Goal: Transaction & Acquisition: Purchase product/service

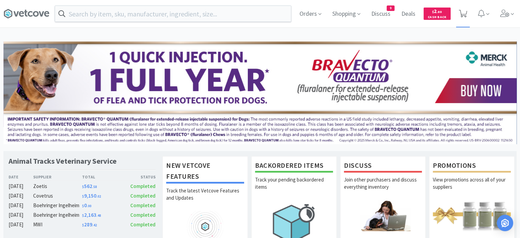
click at [459, 15] on icon at bounding box center [463, 14] width 9 height 8
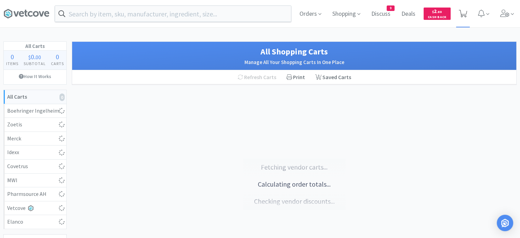
select select "1"
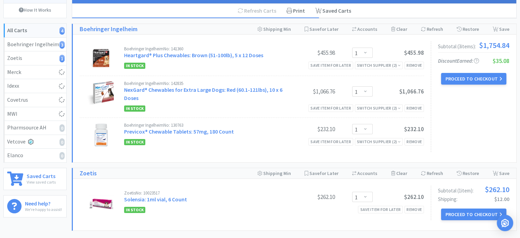
scroll to position [67, 0]
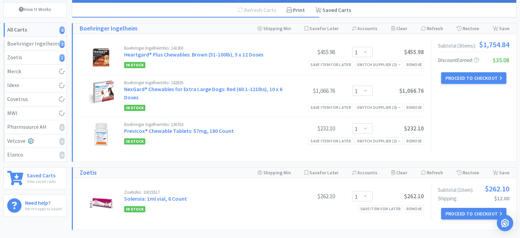
select select "1"
select select "2"
select select "1"
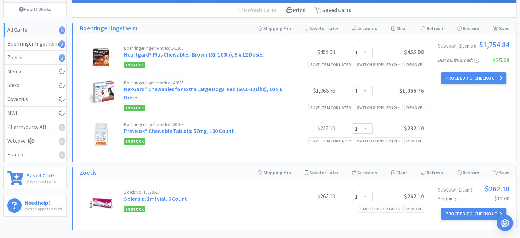
select select "3"
select select "2"
select select "1"
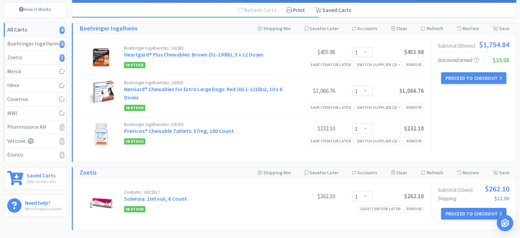
select select "1"
select select "2"
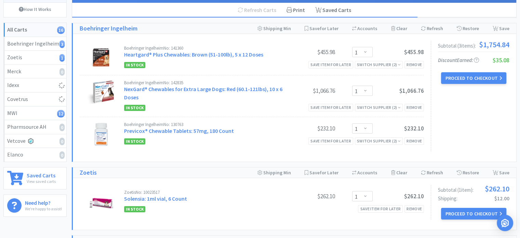
select select "1"
select select "2"
select select "1"
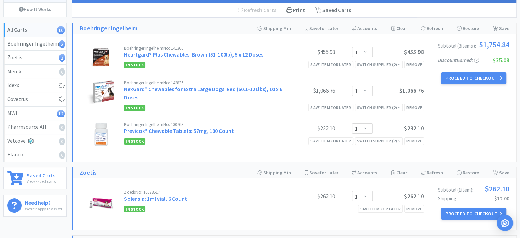
select select "1"
select select "2"
select select "4"
select select "3"
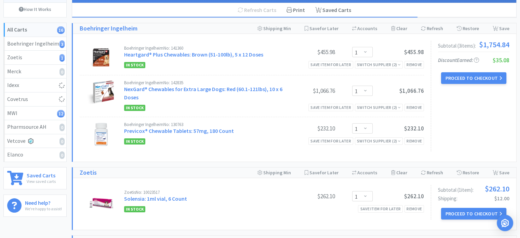
select select "2"
select select "1"
select select "3"
select select "6"
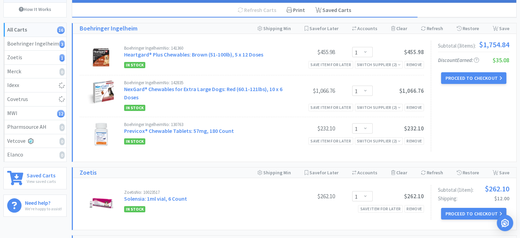
select select "2"
select select "1"
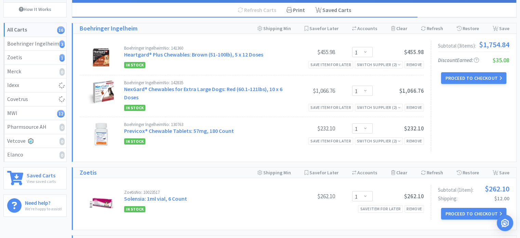
select select "1"
select select "3"
select select "1"
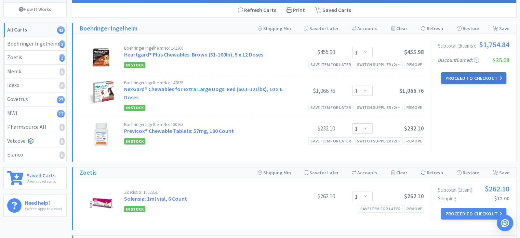
click at [463, 75] on button "Proceed to Checkout" at bounding box center [473, 78] width 65 height 12
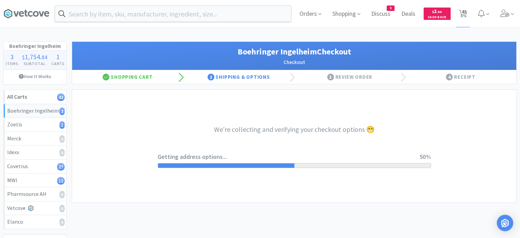
select select "invoice"
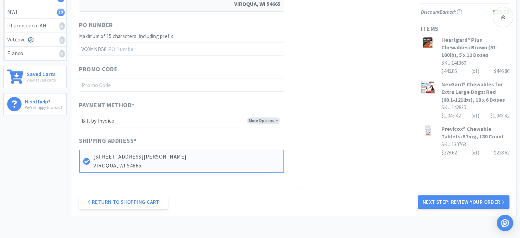
scroll to position [169, 0]
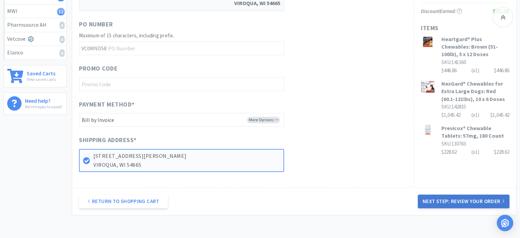
click at [459, 204] on button "Next Step: Review Your Order" at bounding box center [464, 201] width 92 height 14
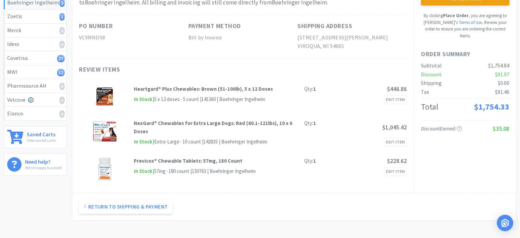
scroll to position [0, 0]
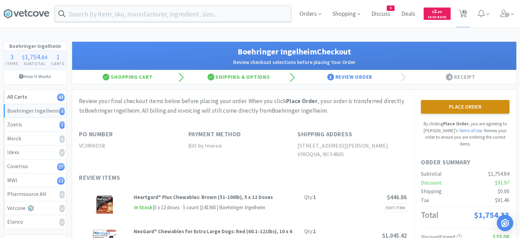
click at [436, 105] on button "Place Order" at bounding box center [465, 107] width 89 height 14
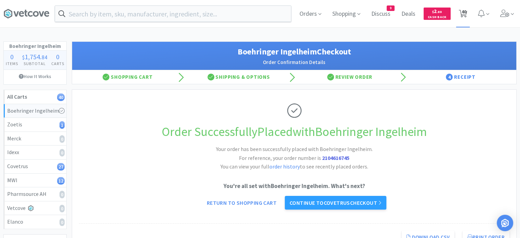
click at [463, 18] on span "40" at bounding box center [463, 11] width 5 height 27
select select "1"
select select "2"
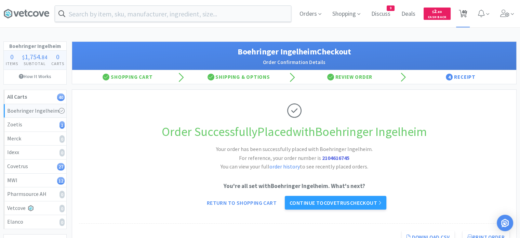
select select "1"
select select "2"
select select "1"
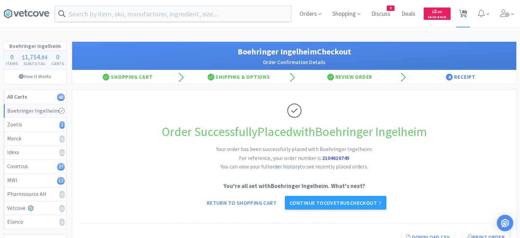
select select "1"
select select "2"
select select "4"
select select "3"
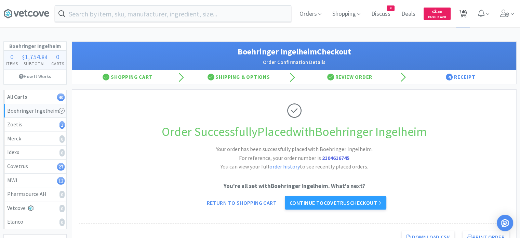
select select "2"
select select "1"
select select "3"
select select "6"
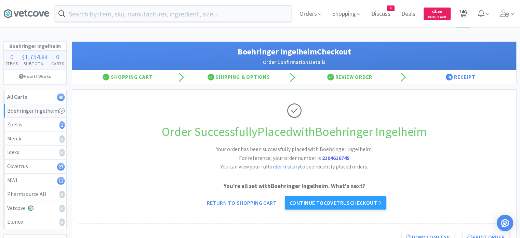
select select "2"
select select "1"
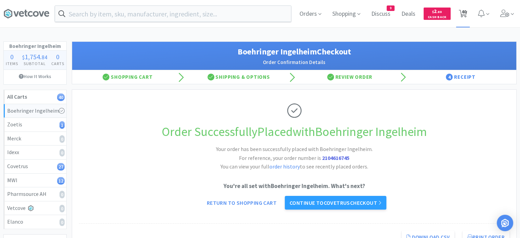
select select "1"
select select "3"
select select "1"
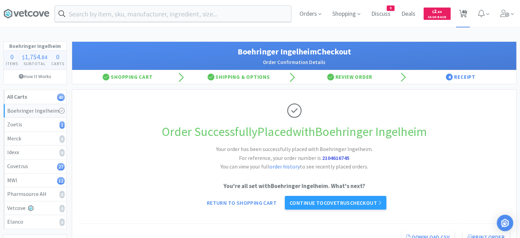
select select "1"
select select "2"
select select "1"
select select "3"
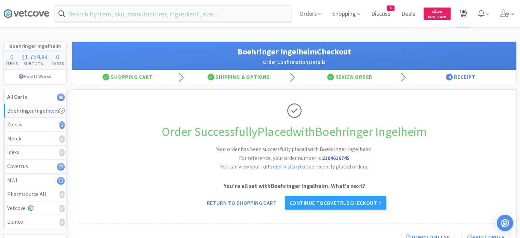
select select "2"
select select "1"
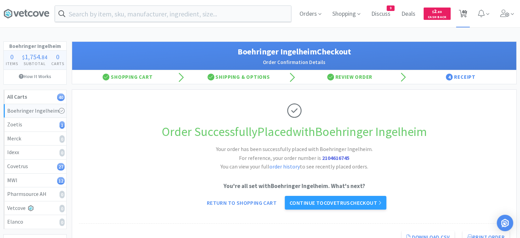
select select "1"
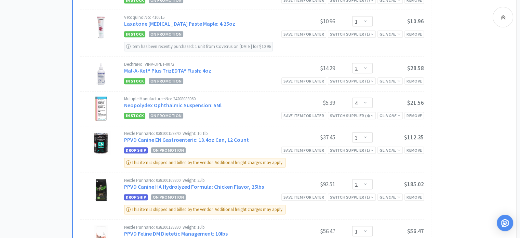
scroll to position [493, 0]
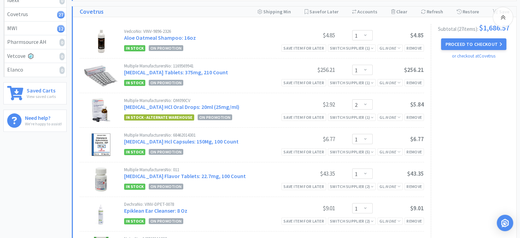
scroll to position [151, 0]
click at [367, 104] on select "Enter Quantity 1 2 3 4 5 6 7 8 9 10 11 12 13 14 15 16 17 18 19 20 Enter Quantity" at bounding box center [362, 105] width 21 height 10
click at [352, 100] on select "Enter Quantity 1 2 3 4 5 6 7 8 9 10 11 12 13 14 15 16 17 18 19 20 Enter Quantity" at bounding box center [362, 105] width 21 height 10
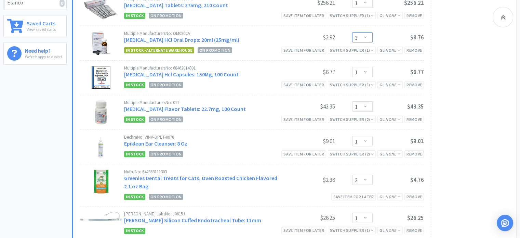
scroll to position [208, 0]
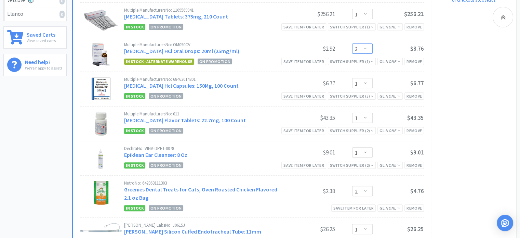
click at [368, 48] on select "Enter Quantity 1 2 3 4 5 6 7 8 9 10 11 12 13 14 15 16 17 18 19 20 Enter Quantity" at bounding box center [362, 48] width 21 height 10
click at [352, 43] on select "Enter Quantity 1 2 3 4 5 6 7 8 9 10 11 12 13 14 15 16 17 18 19 20 Enter Quantity" at bounding box center [362, 48] width 21 height 10
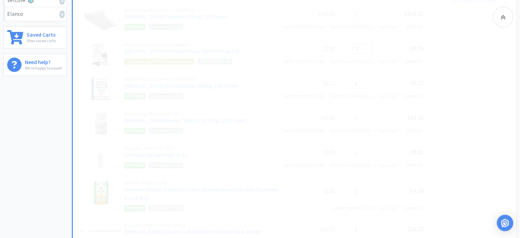
select select "2"
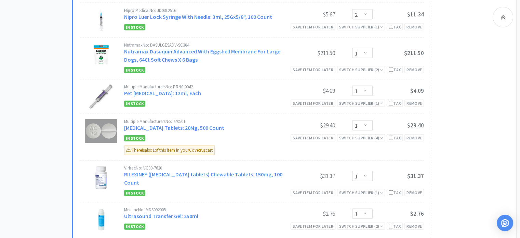
scroll to position [1569, 0]
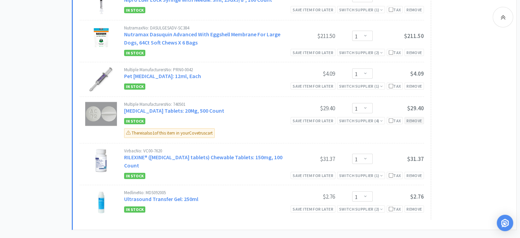
click at [417, 117] on div "Remove" at bounding box center [414, 120] width 19 height 7
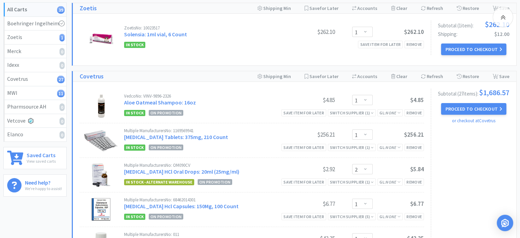
scroll to position [0, 0]
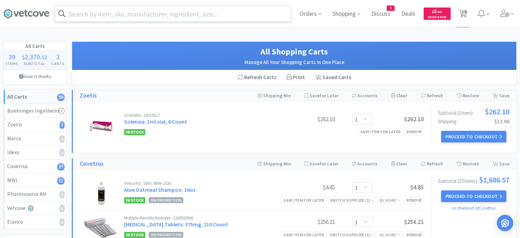
click at [143, 10] on input "text" at bounding box center [173, 14] width 236 height 16
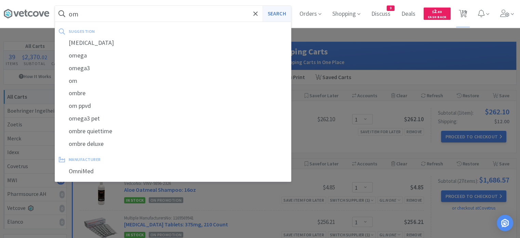
type input "om"
click at [276, 14] on button "Search" at bounding box center [277, 14] width 28 height 16
select select "1"
select select "2"
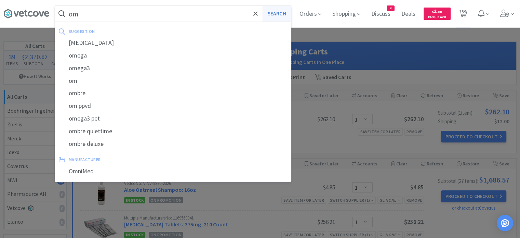
select select "1"
select select "2"
select select "1"
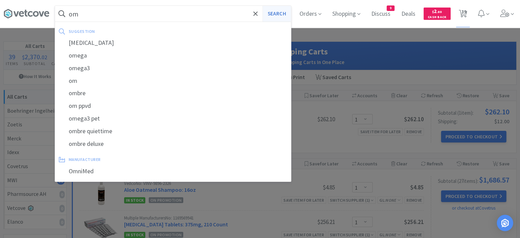
select select "1"
select select "2"
select select "4"
select select "3"
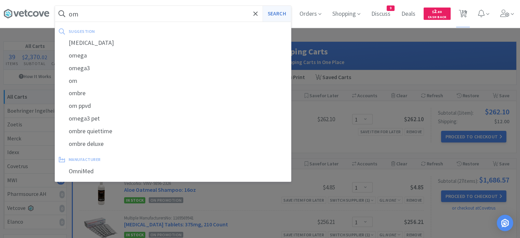
select select "2"
select select "1"
select select "3"
select select "6"
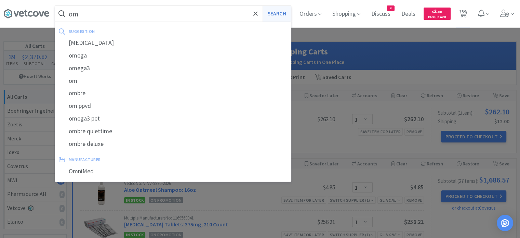
select select "2"
select select "1"
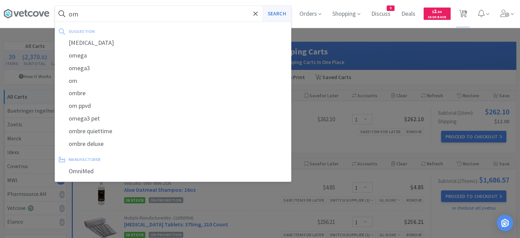
select select "1"
select select "3"
select select "1"
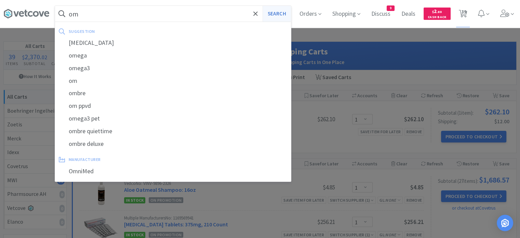
select select "1"
select select "2"
select select "1"
select select "3"
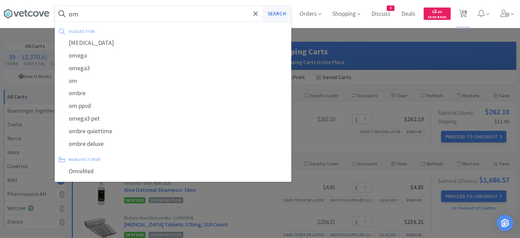
select select "2"
select select "1"
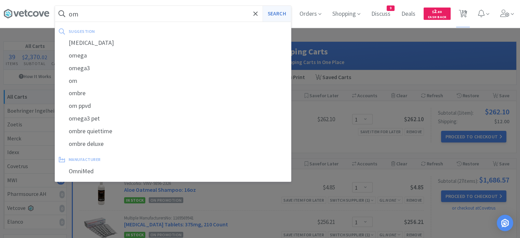
select select "1"
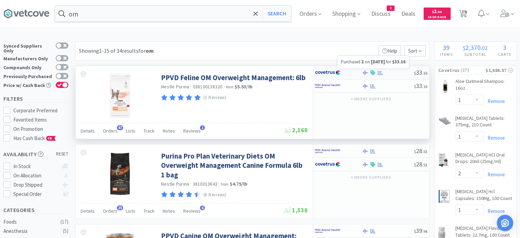
click at [380, 72] on icon at bounding box center [380, 72] width 5 height 4
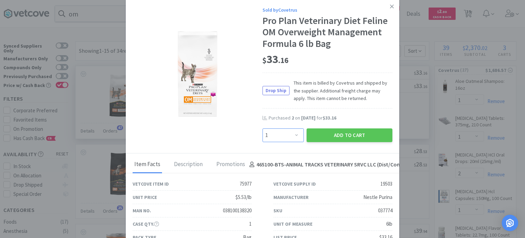
click at [285, 135] on select "Enter Quantity 1 2 3 4 5 6 7 8 9 10 11 12 13 14 15 16 17 18 19 20 Enter Quantity" at bounding box center [283, 135] width 41 height 14
select select "2"
click at [263, 128] on select "Enter Quantity 1 2 3 4 5 6 7 8 9 10 11 12 13 14 15 16 17 18 19 20 Enter Quantity" at bounding box center [283, 135] width 41 height 14
click at [323, 138] on button "Add to Cart" at bounding box center [350, 135] width 86 height 14
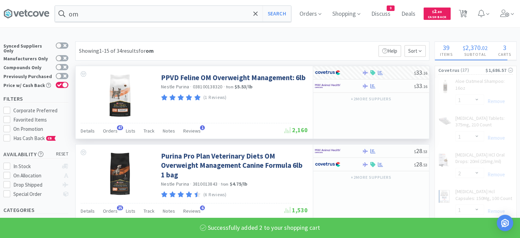
select select "2"
select select "6"
select select "2"
select select "1"
select select "3"
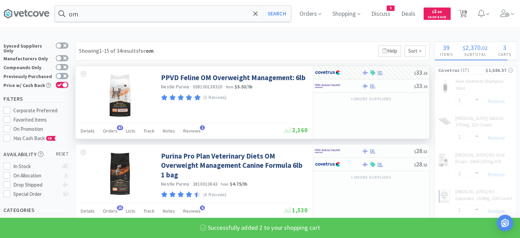
select select "1"
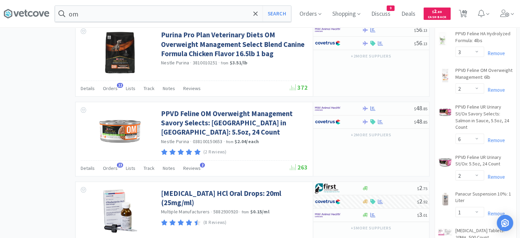
scroll to position [674, 0]
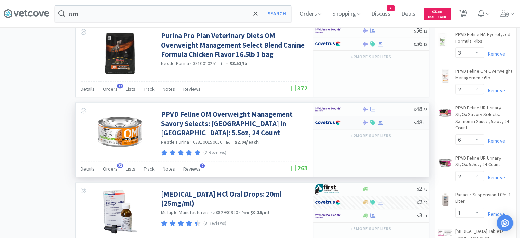
click at [409, 121] on div at bounding box center [388, 122] width 52 height 5
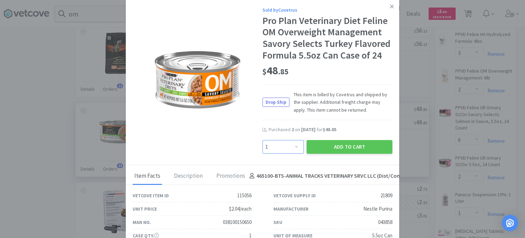
click at [296, 154] on select "Enter Quantity 1 2 3 4 5 6 7 8 9 10 11 12 13 14 15 16 17 18 19 20 Enter Quantity" at bounding box center [283, 147] width 41 height 14
select select "2"
click at [263, 151] on select "Enter Quantity 1 2 3 4 5 6 7 8 9 10 11 12 13 14 15 16 17 18 19 20 Enter Quantity" at bounding box center [283, 147] width 41 height 14
click at [324, 154] on button "Add to Cart" at bounding box center [350, 147] width 86 height 14
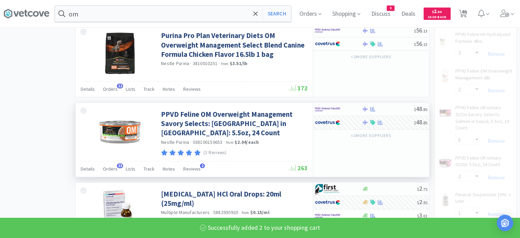
select select "2"
select select "6"
select select "2"
select select "1"
select select "3"
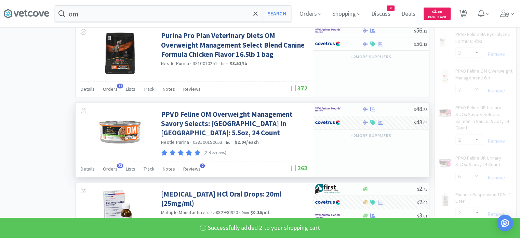
select select "1"
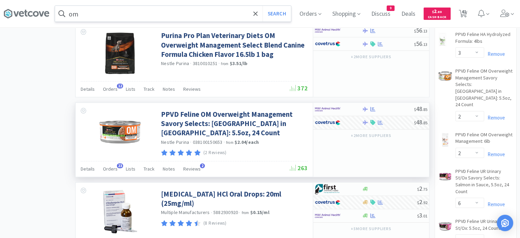
click at [133, 9] on input "om" at bounding box center [173, 14] width 236 height 16
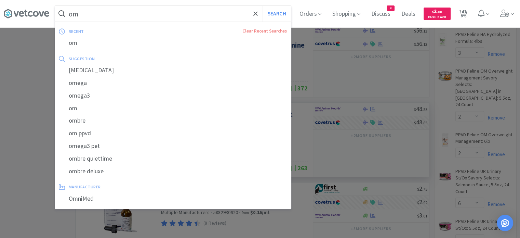
paste input "Surolan 15"
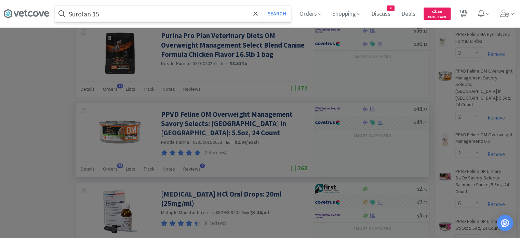
type input "Surolan 15"
click at [263, 6] on button "Search" at bounding box center [277, 14] width 28 height 16
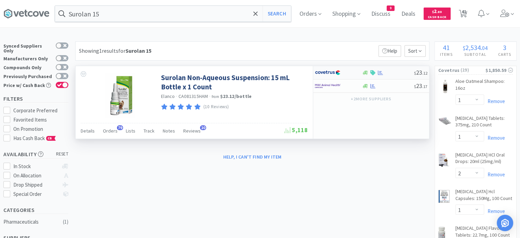
click at [392, 74] on div at bounding box center [388, 72] width 52 height 5
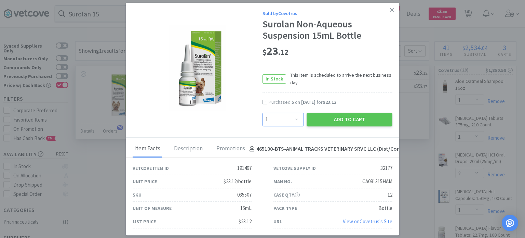
click at [283, 122] on select "Enter Quantity 1 2 3 4 5 6 7 8 9 10 11 12 13 14 15 16 17 18 19 20 Enter Quantity" at bounding box center [283, 120] width 41 height 14
select select "9"
click at [263, 113] on select "Enter Quantity 1 2 3 4 5 6 7 8 9 10 11 12 13 14 15 16 17 18 19 20 Enter Quantity" at bounding box center [283, 120] width 41 height 14
click at [336, 118] on button "Add to Cart" at bounding box center [350, 120] width 86 height 14
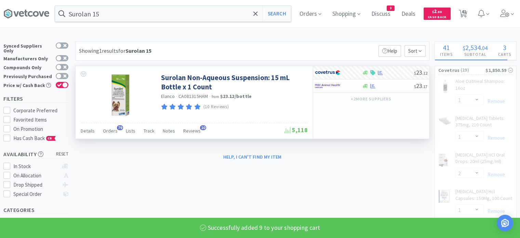
select select "9"
select select "1"
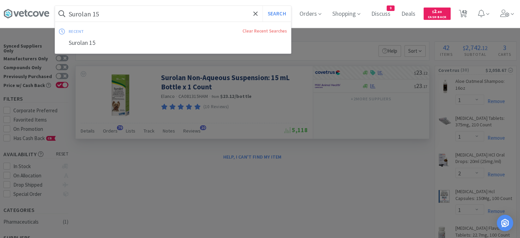
click at [117, 16] on input "Surolan 15" at bounding box center [173, 14] width 236 height 16
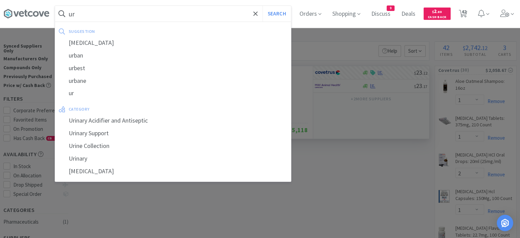
type input "ur"
click at [263, 6] on button "Search" at bounding box center [277, 14] width 28 height 16
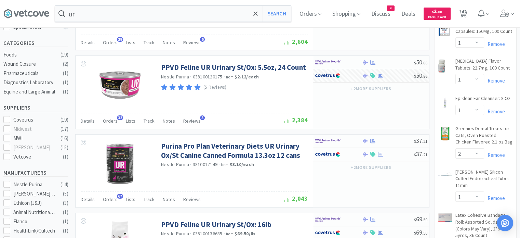
scroll to position [167, 0]
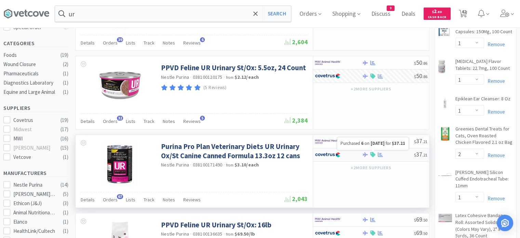
click at [379, 153] on icon at bounding box center [380, 154] width 5 height 4
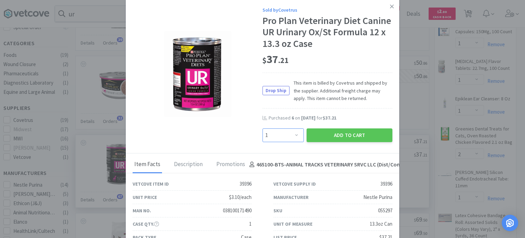
click at [283, 133] on select "Enter Quantity 1 2 3 4 5 6 7 8 9 10 11 12 13 14 15 16 17 18 19 20 Enter Quantity" at bounding box center [283, 135] width 41 height 14
select select "2"
click at [263, 128] on select "Enter Quantity 1 2 3 4 5 6 7 8 9 10 11 12 13 14 15 16 17 18 19 20 Enter Quantity" at bounding box center [283, 135] width 41 height 14
click at [340, 129] on button "Add to Cart" at bounding box center [350, 135] width 86 height 14
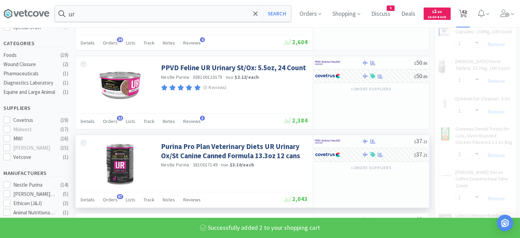
select select "2"
select select "1"
select select "3"
select select "9"
select select "1"
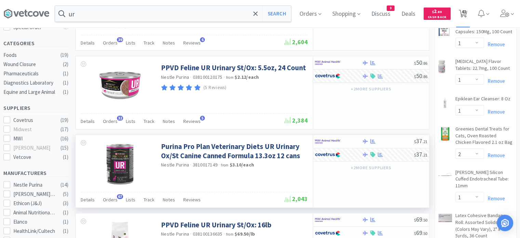
click at [466, 16] on span "43" at bounding box center [463, 11] width 5 height 27
select select "1"
select select "2"
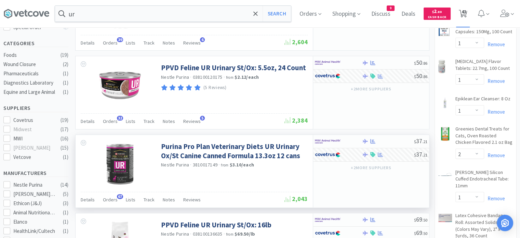
select select "1"
select select "2"
select select "1"
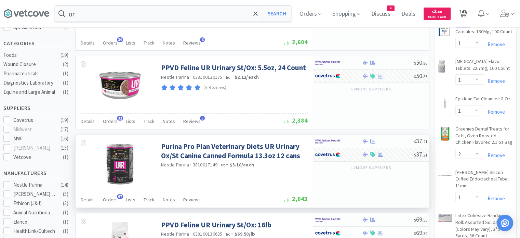
select select "1"
select select "2"
select select "4"
select select "3"
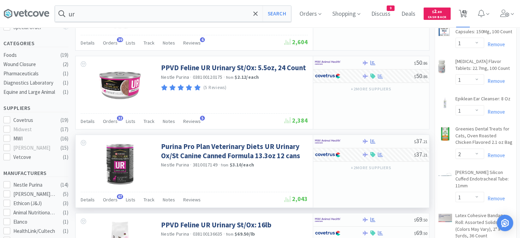
select select "2"
select select "1"
select select "3"
select select "2"
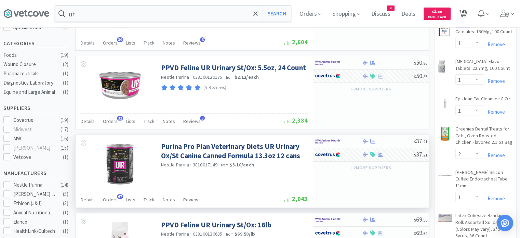
select select "2"
select select "6"
select select "2"
select select "1"
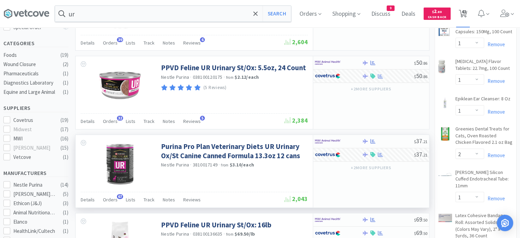
select select "1"
select select "2"
select select "1"
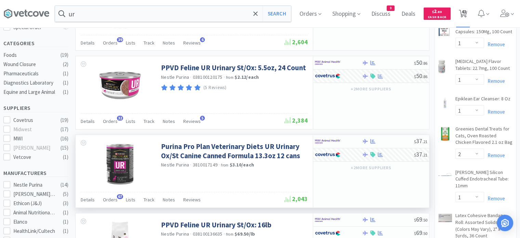
select select "3"
select select "9"
select select "1"
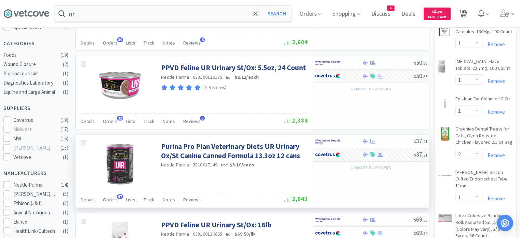
select select "2"
select select "1"
select select "3"
select select "2"
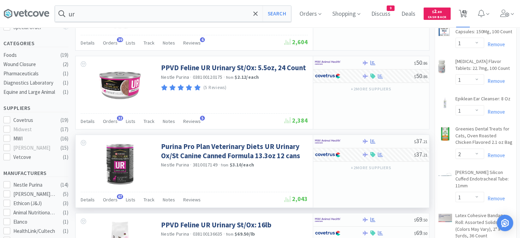
select select "1"
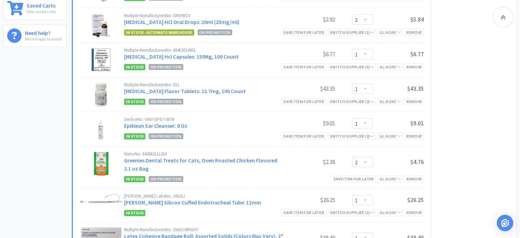
scroll to position [229, 0]
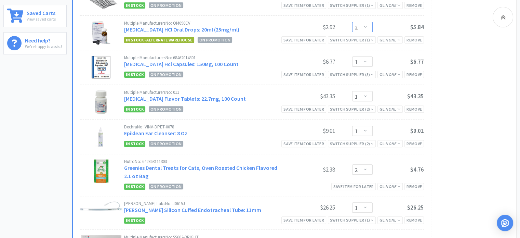
click at [369, 27] on select "Enter Quantity 1 2 3 4 5 6 7 8 9 10 11 12 13 14 15 16 17 18 19 20 Enter Quantity" at bounding box center [362, 27] width 21 height 10
click at [352, 22] on select "Enter Quantity 1 2 3 4 5 6 7 8 9 10 11 12 13 14 15 16 17 18 19 20 Enter Quantity" at bounding box center [362, 27] width 21 height 10
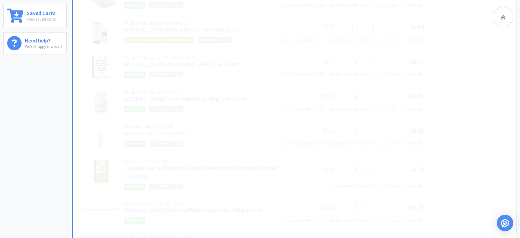
select select "3"
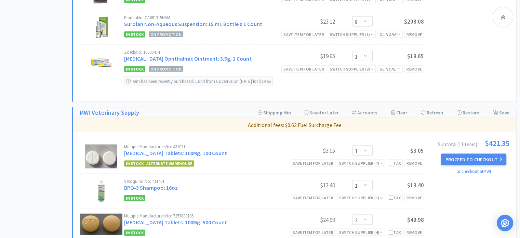
scroll to position [1390, 0]
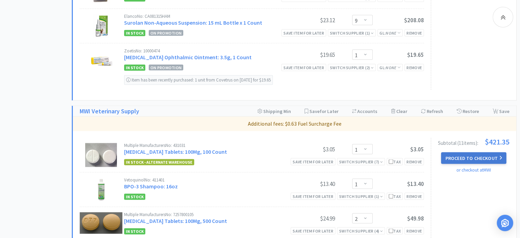
click at [471, 154] on button "Proceed to Checkout" at bounding box center [473, 158] width 65 height 12
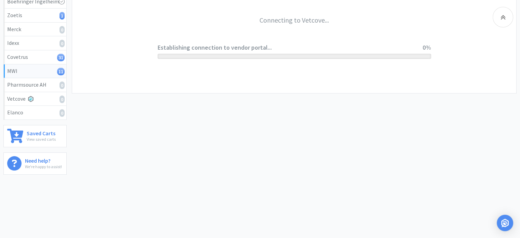
scroll to position [108, 0]
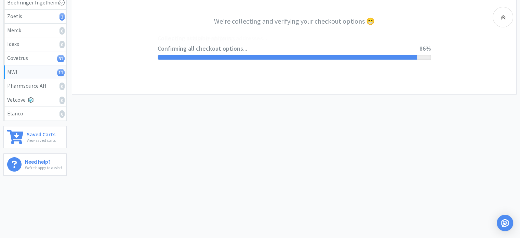
select select "STD_"
select select "SRC"
select select "RPS"
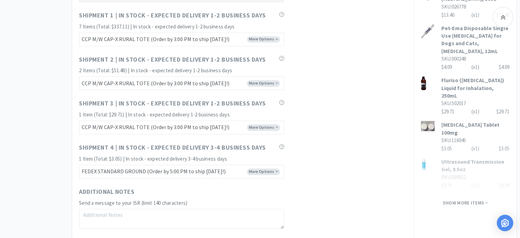
scroll to position [434, 0]
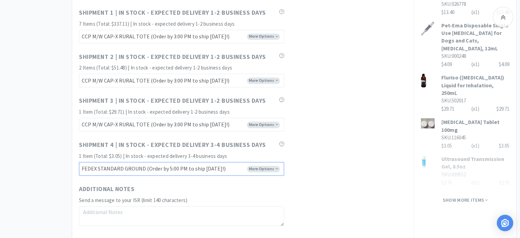
click at [279, 170] on select "FEDEX GROUND EARLY SORT (Order by 5:00 PM to ship [DATE]!) FEDEX STANDARD GROUN…" at bounding box center [181, 169] width 205 height 14
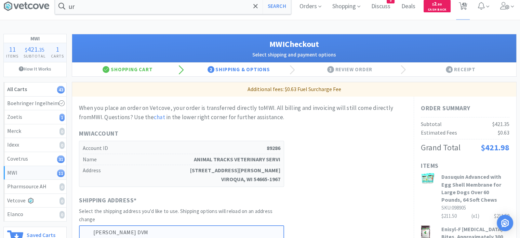
scroll to position [0, 0]
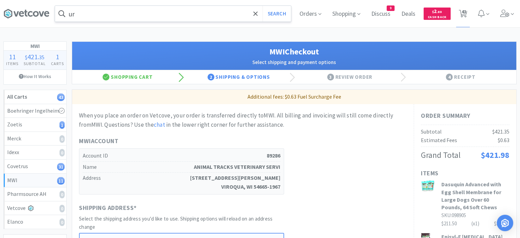
click at [174, 10] on input "ur" at bounding box center [173, 14] width 236 height 16
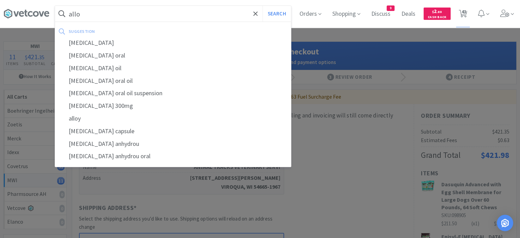
type input "allo"
click at [263, 6] on button "Search" at bounding box center [277, 14] width 28 height 16
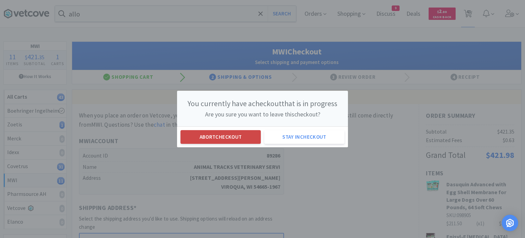
click at [212, 134] on button "Abort checkout" at bounding box center [221, 137] width 80 height 14
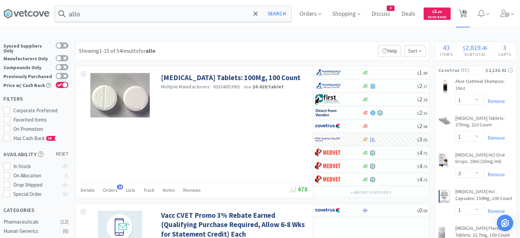
click at [466, 17] on span "43" at bounding box center [463, 11] width 5 height 27
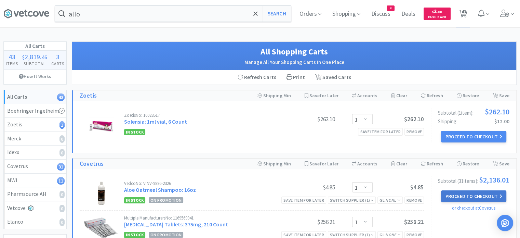
click at [456, 197] on button "Proceed to Checkout" at bounding box center [473, 196] width 65 height 12
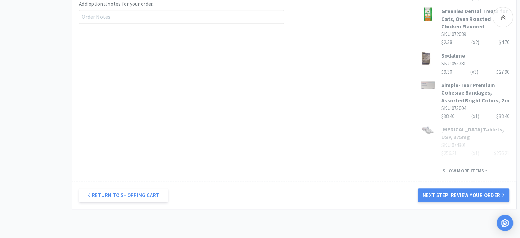
scroll to position [475, 0]
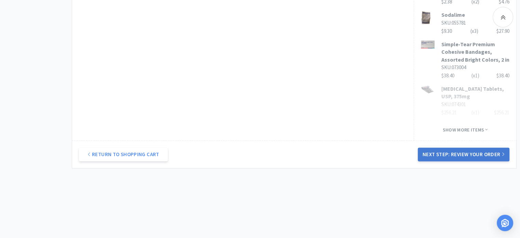
click at [461, 155] on button "Next Step: Review Your Order" at bounding box center [464, 154] width 92 height 14
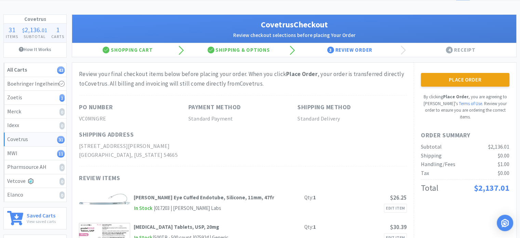
scroll to position [27, 0]
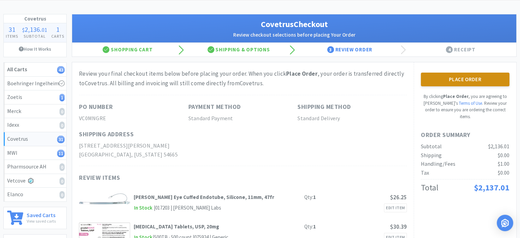
click at [466, 74] on button "Place Order" at bounding box center [465, 79] width 89 height 14
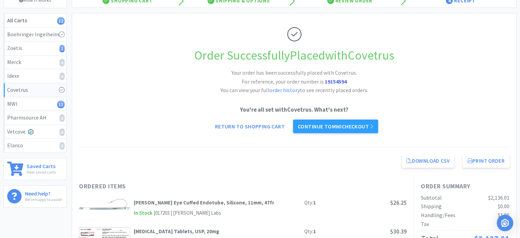
scroll to position [80, 0]
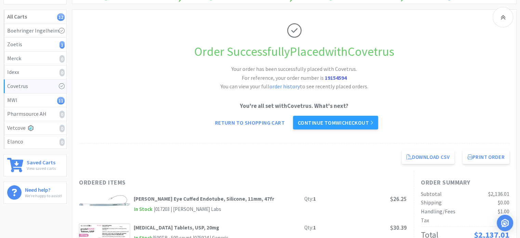
click at [367, 115] on div "You're all set with Covetrus . What's next? Return to Shopping Cart Continue to…" at bounding box center [294, 115] width 431 height 28
click at [361, 120] on link "Continue to MWI checkout" at bounding box center [335, 123] width 85 height 14
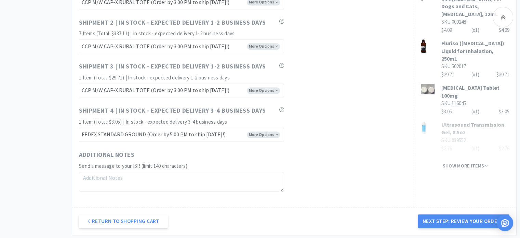
scroll to position [480, 0]
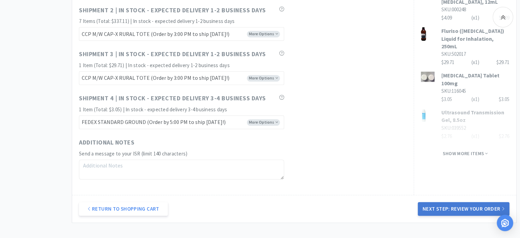
click at [445, 208] on button "Next Step: Review Your Order" at bounding box center [464, 209] width 92 height 14
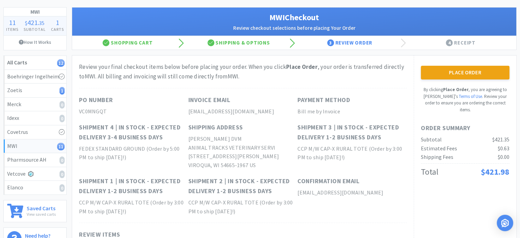
scroll to position [44, 0]
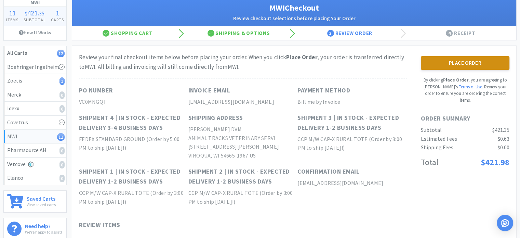
click at [455, 60] on button "Place Order" at bounding box center [465, 63] width 89 height 14
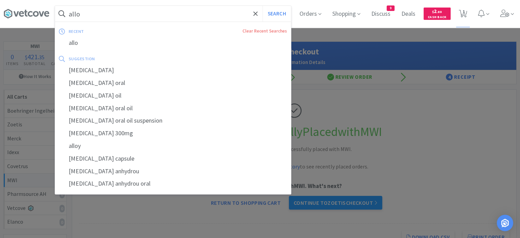
click at [150, 14] on input "allo" at bounding box center [173, 14] width 236 height 16
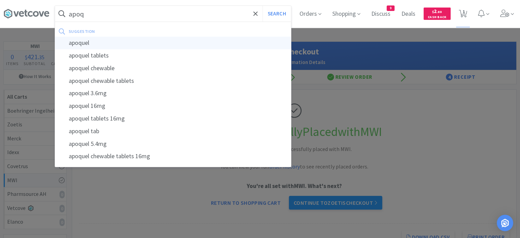
click at [170, 39] on div "apoquel" at bounding box center [173, 43] width 236 height 13
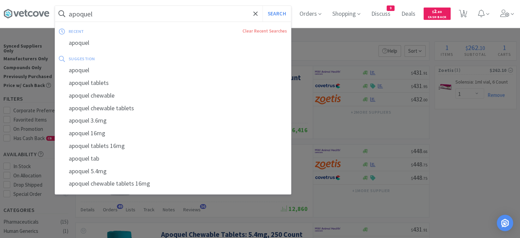
click at [172, 18] on input "apoquel" at bounding box center [173, 14] width 236 height 16
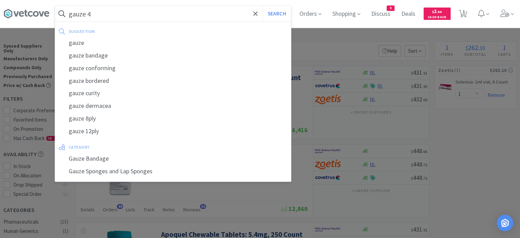
click at [263, 6] on button "Search" at bounding box center [277, 14] width 28 height 16
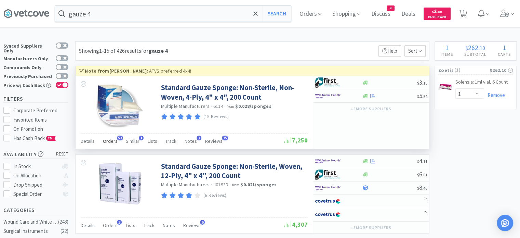
click at [106, 142] on span "Orders" at bounding box center [110, 141] width 15 height 6
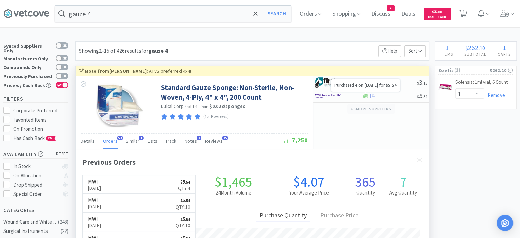
scroll to position [183, 354]
click at [373, 95] on icon at bounding box center [372, 95] width 5 height 5
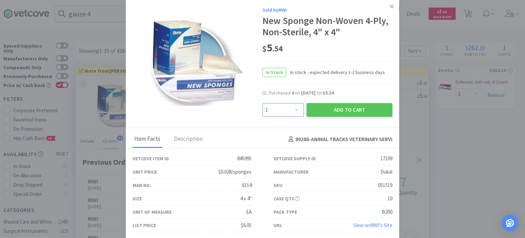
click at [291, 109] on select "Enter Quantity 1 2 3 4 5 6 7 8 9 10 11 12 13 14 15 16 17 18 19 20 Enter Quantity" at bounding box center [283, 110] width 41 height 14
click at [263, 103] on select "Enter Quantity 1 2 3 4 5 6 7 8 9 10 11 12 13 14 15 16 17 18 19 20 Enter Quantity" at bounding box center [283, 110] width 41 height 14
click at [326, 105] on button "Add to Cart" at bounding box center [350, 110] width 86 height 14
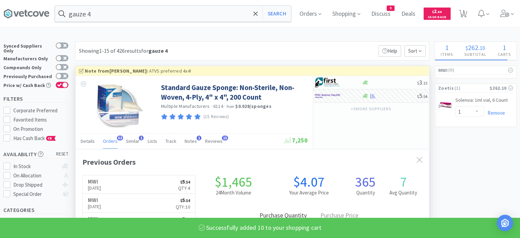
scroll to position [341783, 341612]
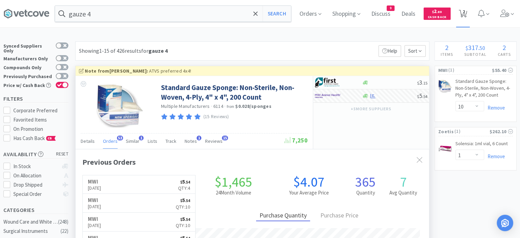
click at [466, 11] on icon at bounding box center [463, 14] width 9 height 8
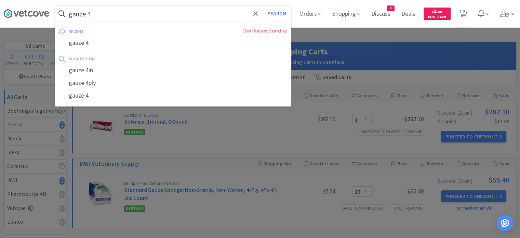
click at [146, 18] on input "gauze 4" at bounding box center [173, 14] width 236 height 16
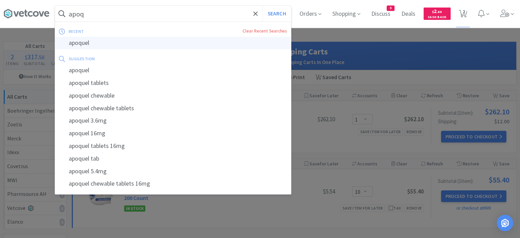
click at [123, 47] on div "apoquel" at bounding box center [173, 43] width 236 height 13
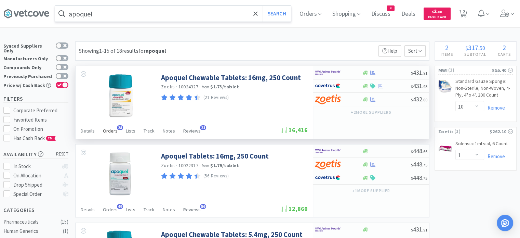
click at [110, 130] on span "Orders" at bounding box center [110, 131] width 15 height 6
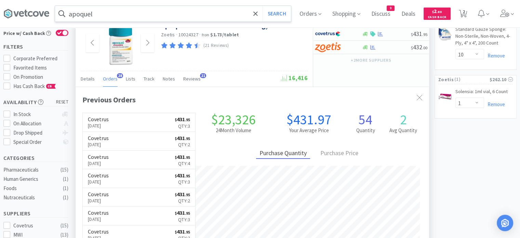
scroll to position [52, 0]
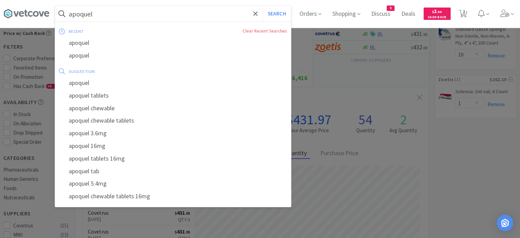
click at [104, 17] on input "apoquel" at bounding box center [173, 14] width 236 height 16
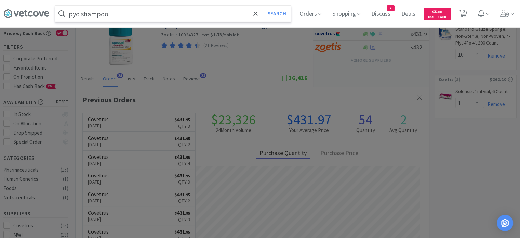
click at [263, 6] on button "Search" at bounding box center [277, 14] width 28 height 16
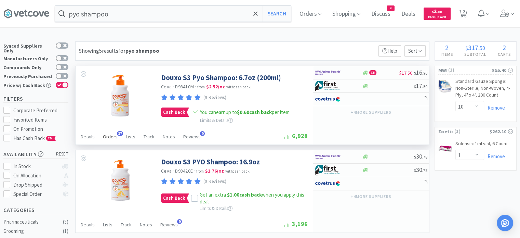
click at [108, 136] on span "Orders" at bounding box center [110, 136] width 15 height 6
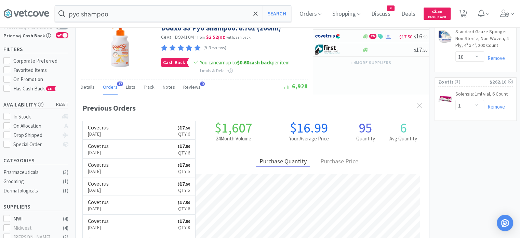
scroll to position [50, 0]
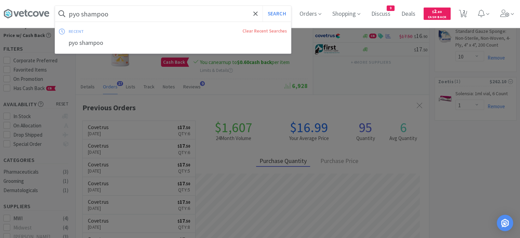
click at [124, 15] on input "pyo shampoo" at bounding box center [173, 14] width 236 height 16
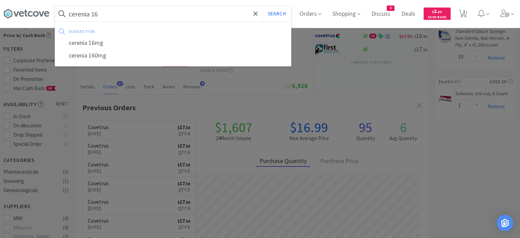
click at [263, 6] on button "Search" at bounding box center [277, 14] width 28 height 16
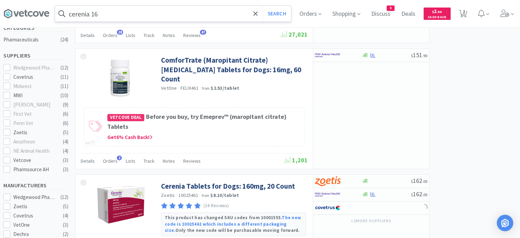
scroll to position [184, 0]
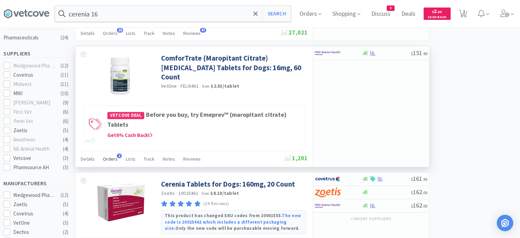
click at [111, 158] on span "Orders" at bounding box center [110, 159] width 15 height 6
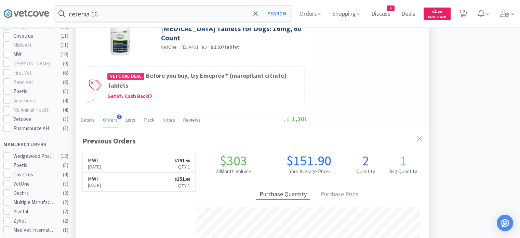
scroll to position [223, 0]
